Goal: Task Accomplishment & Management: Manage account settings

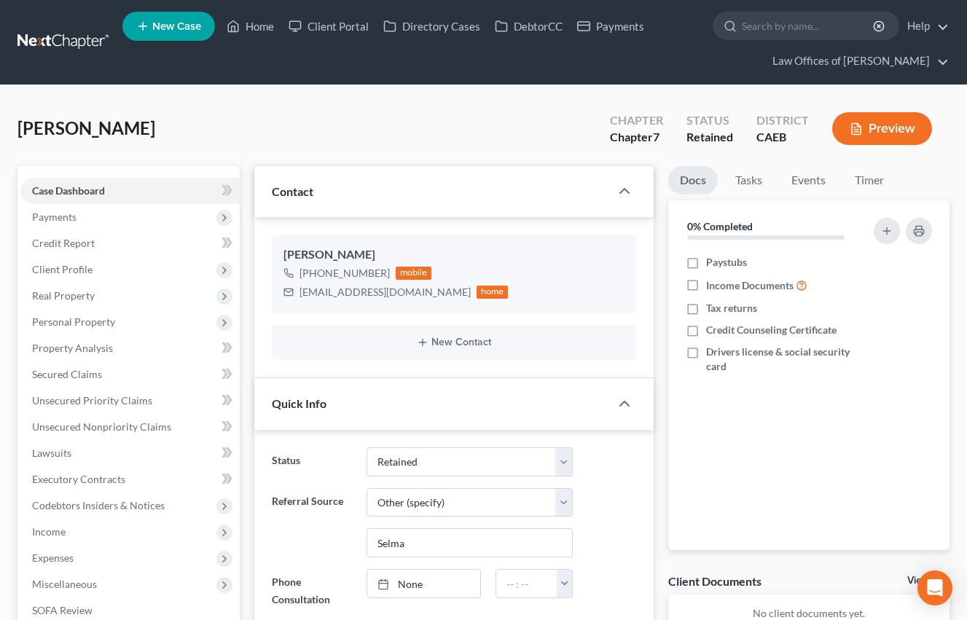
select select "14"
select select "6"
select select "0"
click at [248, 26] on link "Home" at bounding box center [250, 26] width 62 height 26
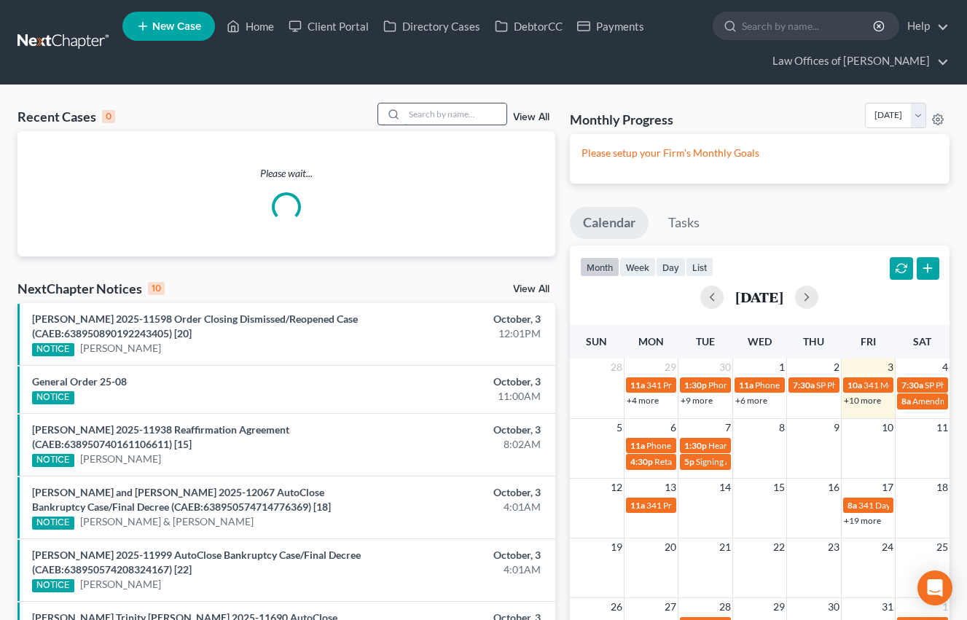
click at [450, 121] on input "search" at bounding box center [456, 114] width 102 height 21
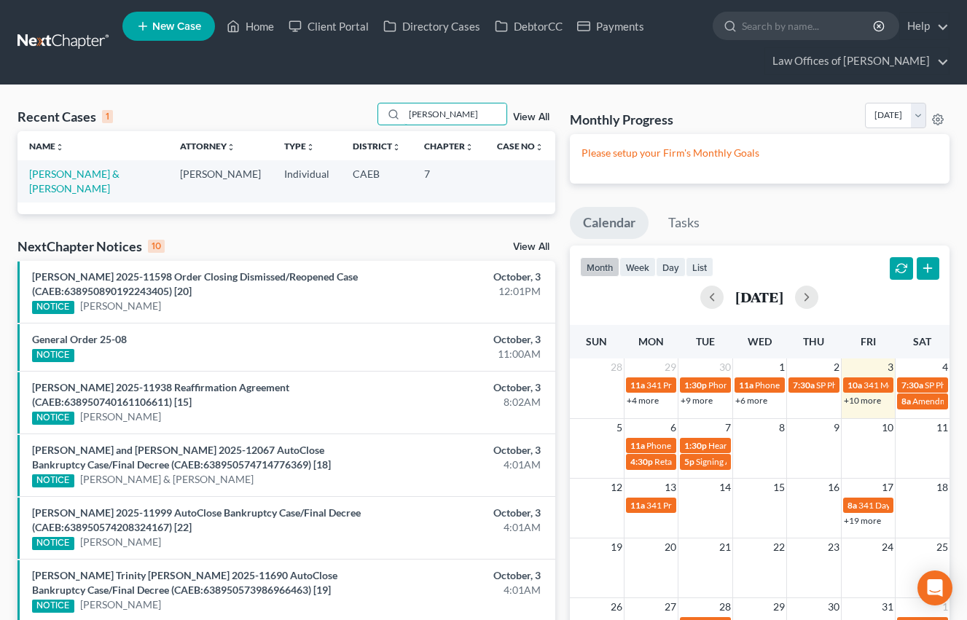
type input "[PERSON_NAME]"
click at [111, 181] on td "[PERSON_NAME] & [PERSON_NAME]" at bounding box center [92, 181] width 151 height 42
click at [106, 193] on link "[PERSON_NAME] & [PERSON_NAME]" at bounding box center [74, 181] width 90 height 27
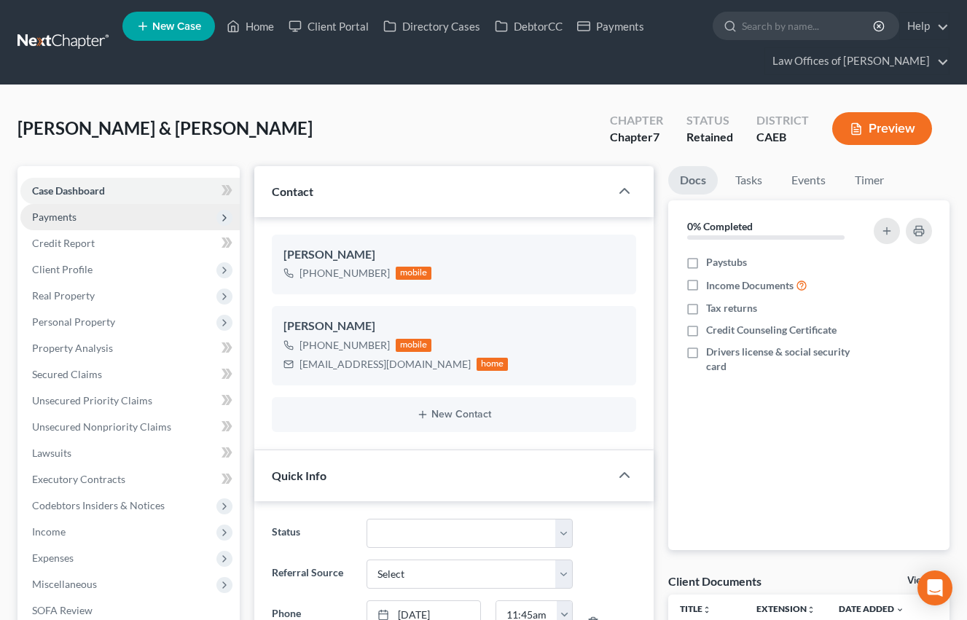
click at [79, 216] on span "Payments" at bounding box center [129, 217] width 219 height 26
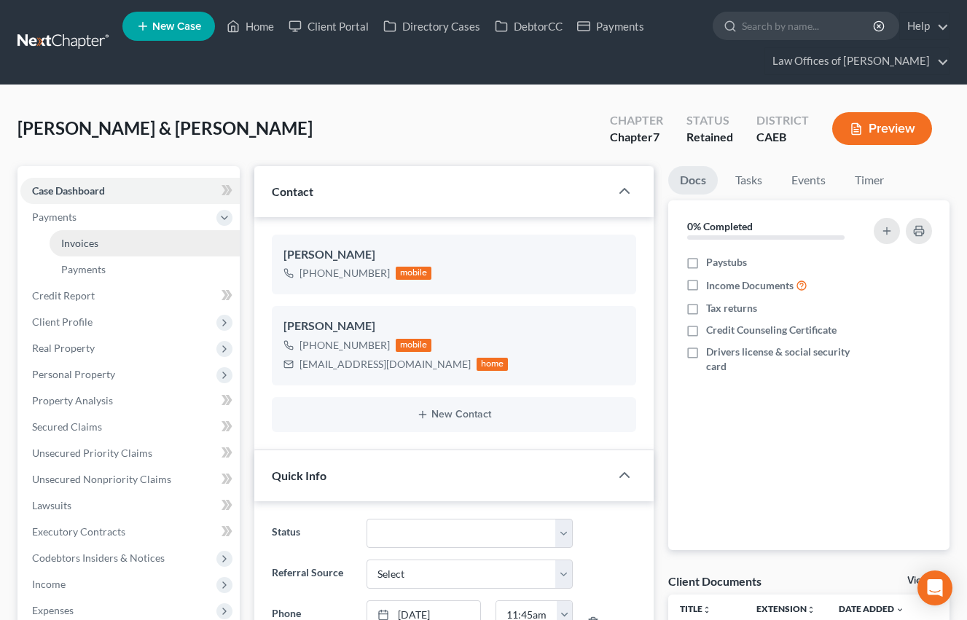
click at [92, 242] on span "Invoices" at bounding box center [79, 243] width 37 height 12
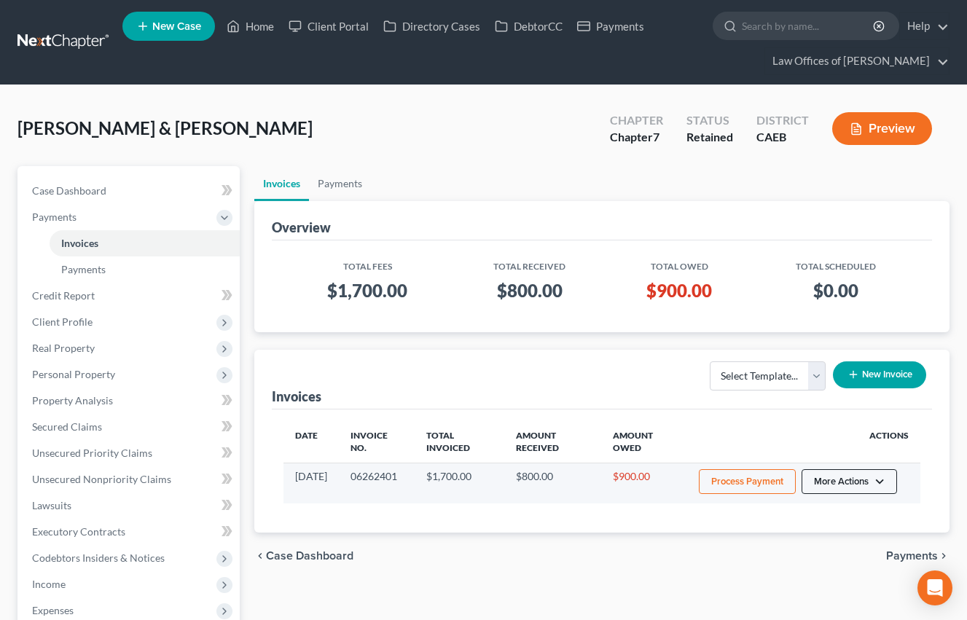
click at [863, 480] on button "More Actions" at bounding box center [849, 481] width 95 height 25
click at [841, 539] on link "Record Cash or Check Payment" at bounding box center [869, 537] width 171 height 25
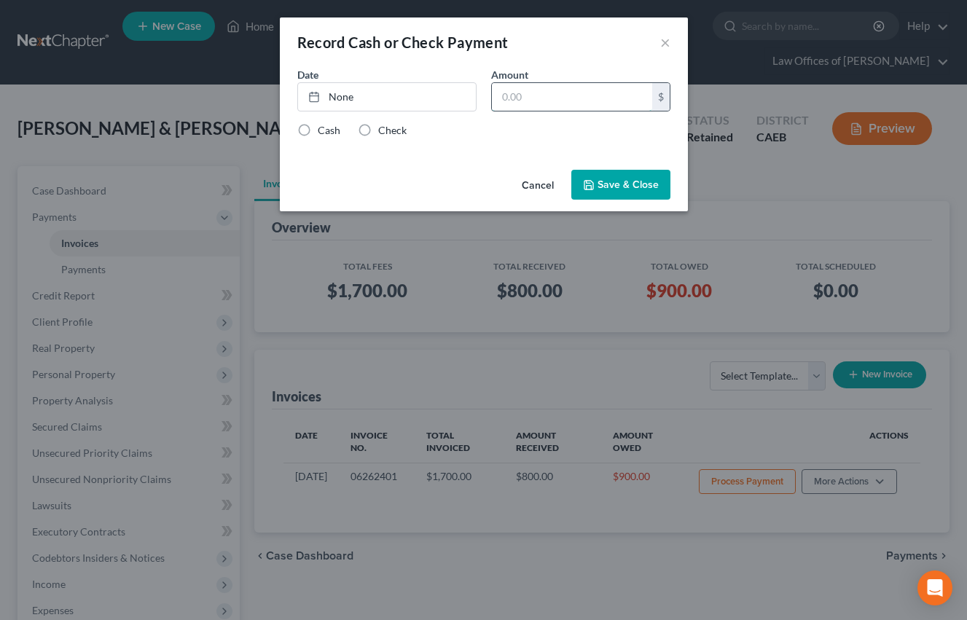
click at [569, 106] on input "text" at bounding box center [572, 97] width 160 height 28
type input "200"
click at [461, 108] on link "None" at bounding box center [387, 97] width 178 height 28
type input "[DATE]"
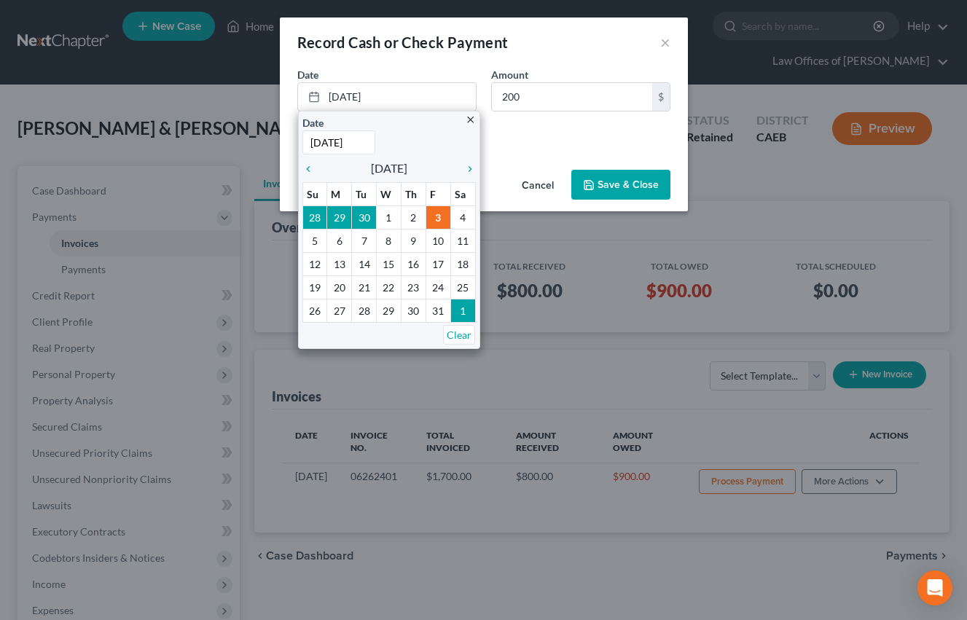
click at [508, 136] on div "Cash Check" at bounding box center [483, 130] width 373 height 15
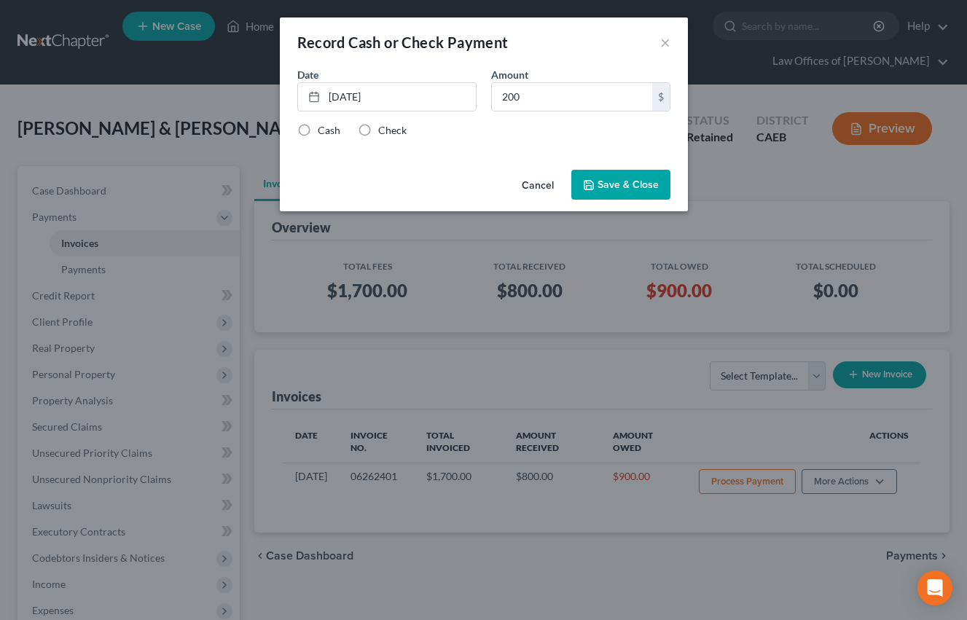
click at [378, 130] on label "Check" at bounding box center [392, 130] width 28 height 15
click at [384, 130] on input "Check" at bounding box center [388, 127] width 9 height 9
radio input "true"
click at [627, 183] on button "Save & Close" at bounding box center [620, 185] width 99 height 31
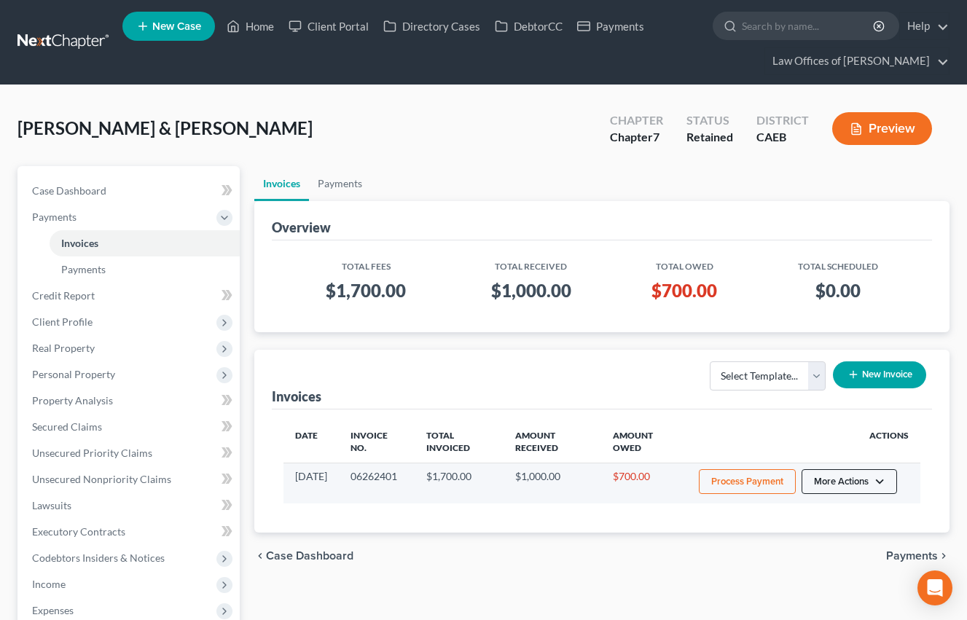
click at [855, 493] on button "More Actions" at bounding box center [849, 481] width 95 height 25
click at [834, 513] on link "View/Edit" at bounding box center [869, 513] width 171 height 25
select select "0"
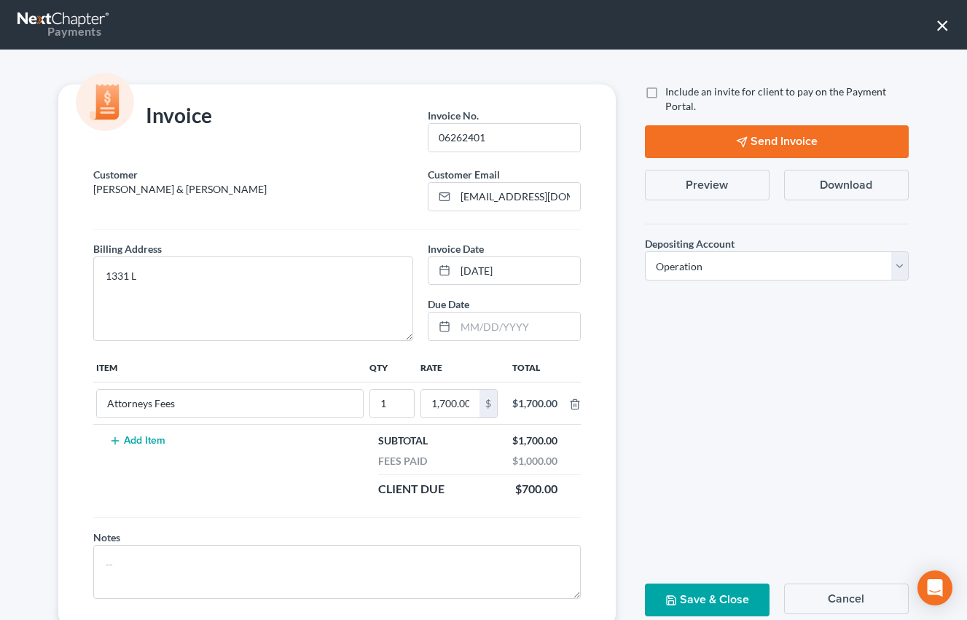
drag, startPoint x: 724, startPoint y: 179, endPoint x: 820, endPoint y: 254, distance: 122.0
click at [724, 179] on button "Preview" at bounding box center [707, 185] width 125 height 31
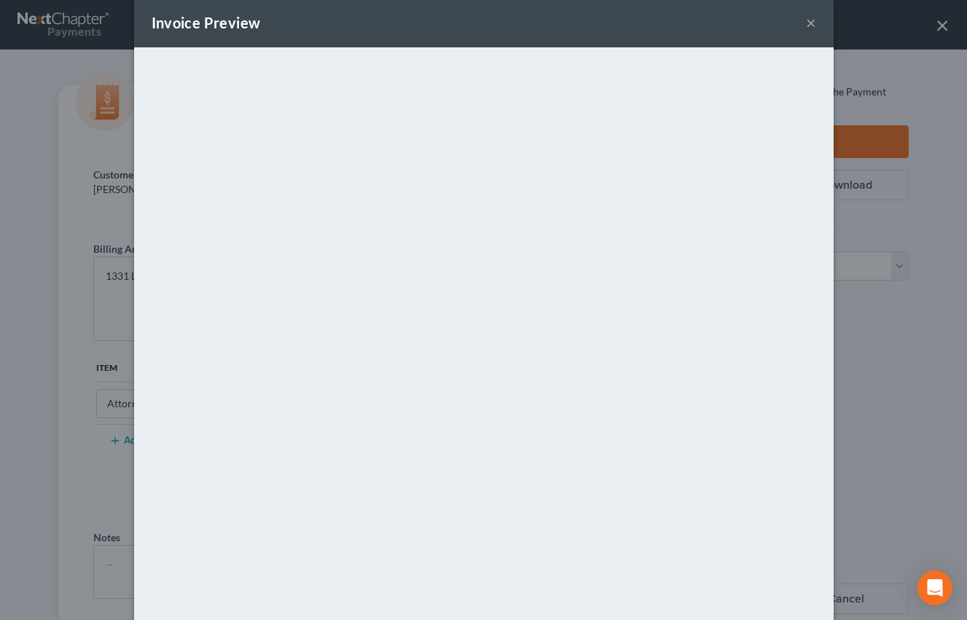
scroll to position [20, 0]
click at [810, 26] on button "×" at bounding box center [811, 22] width 10 height 17
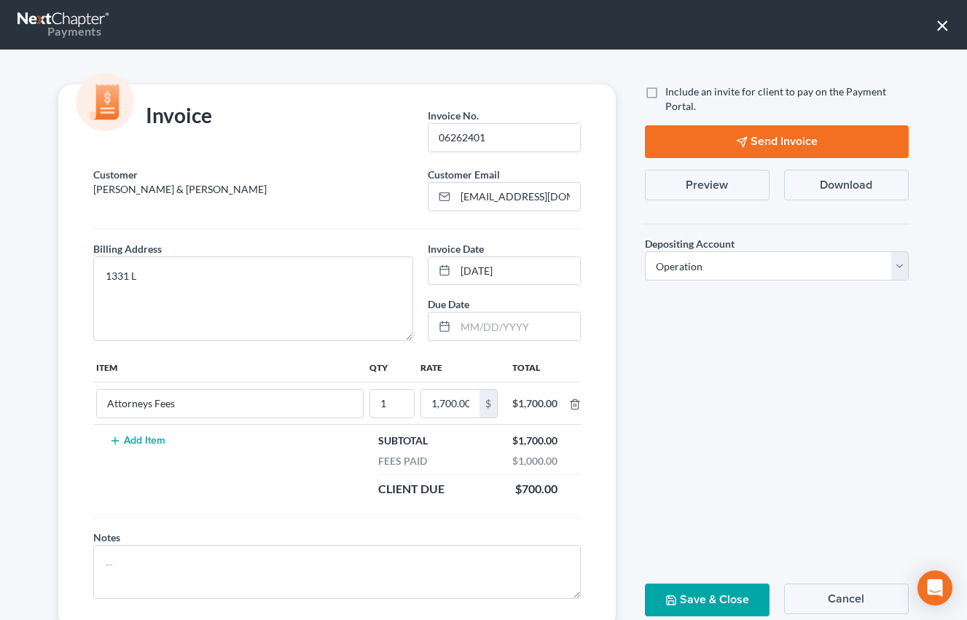
click at [948, 24] on button "×" at bounding box center [943, 24] width 14 height 23
